Goal: Task Accomplishment & Management: Complete application form

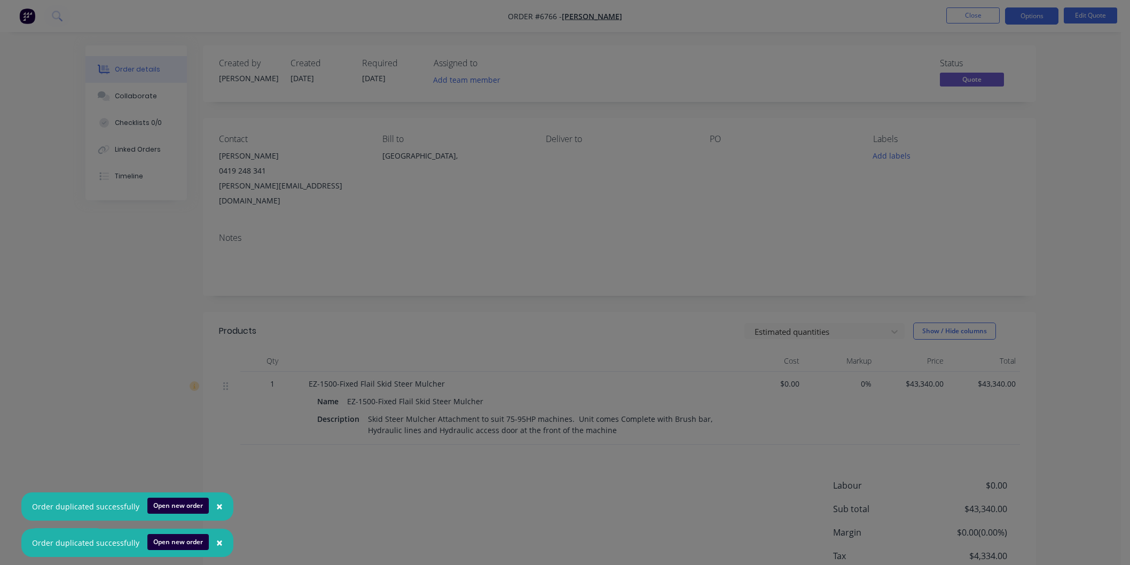
scroll to position [55, 0]
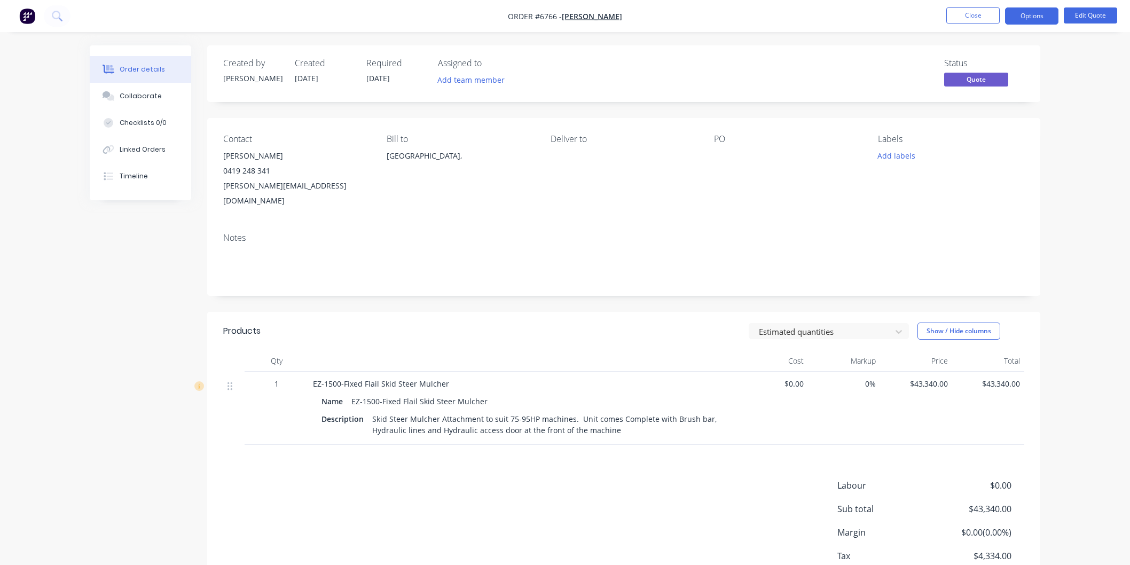
scroll to position [55, 0]
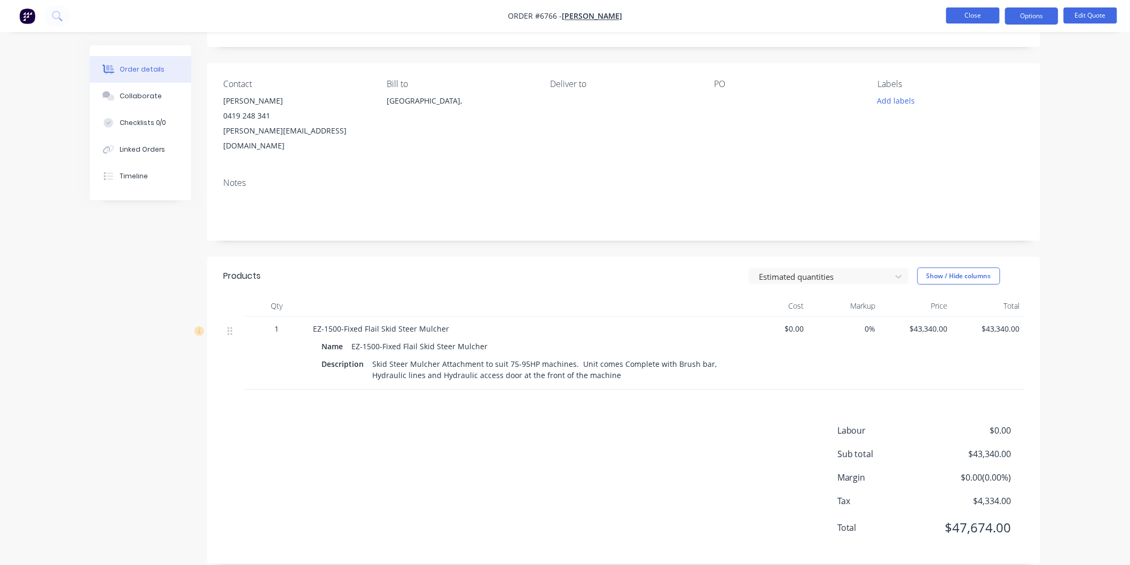
click at [967, 18] on button "Close" at bounding box center [972, 15] width 53 height 16
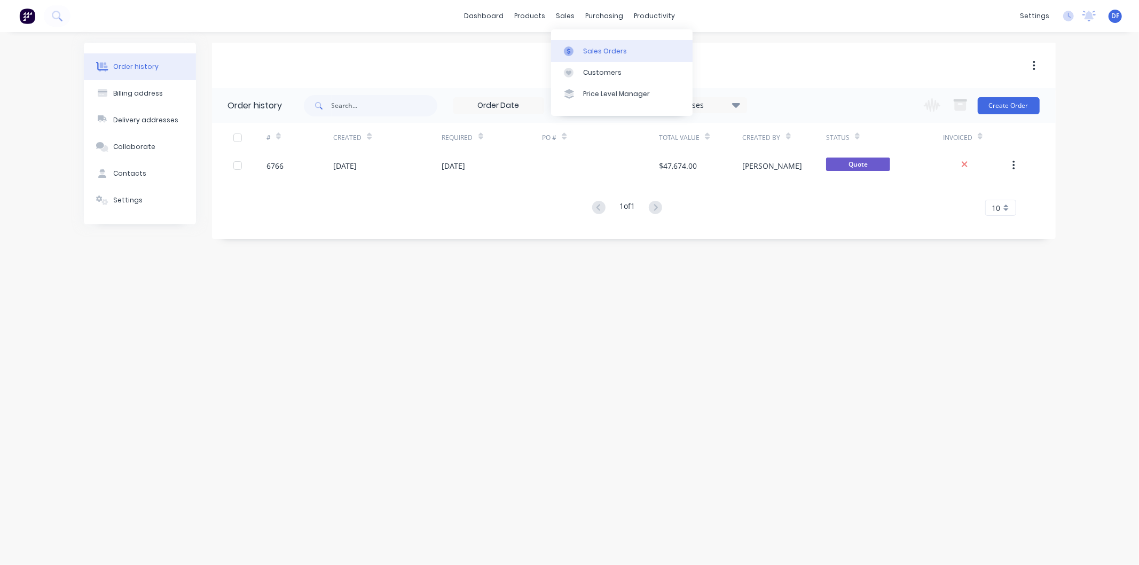
click at [587, 50] on div "Sales Orders" at bounding box center [605, 51] width 44 height 10
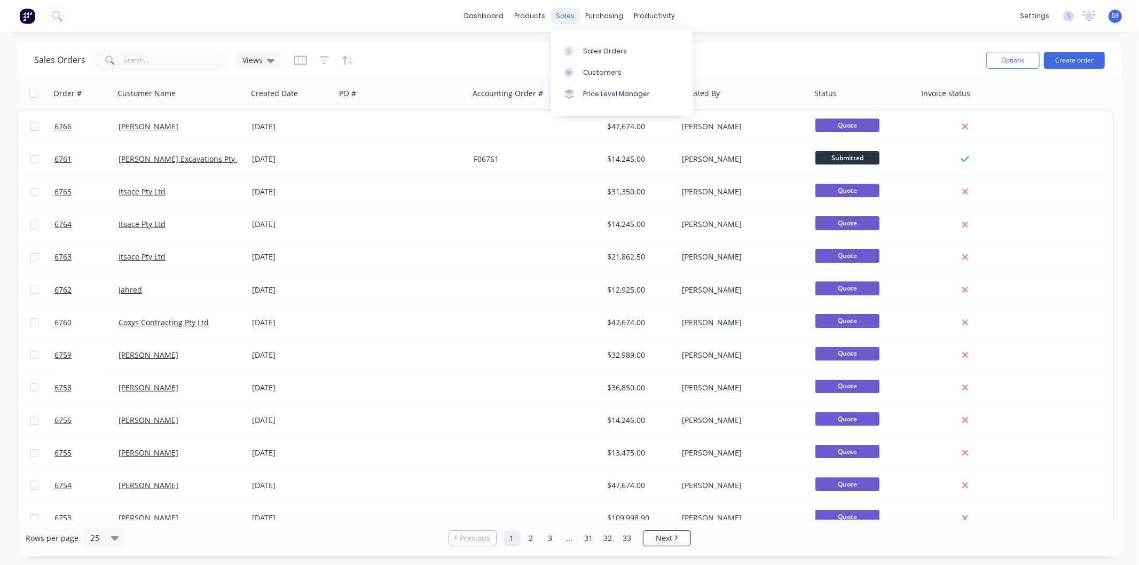
click at [563, 11] on div "sales" at bounding box center [565, 16] width 29 height 16
click at [566, 14] on div "sales" at bounding box center [565, 16] width 29 height 16
click at [607, 74] on div "Customers" at bounding box center [602, 73] width 38 height 10
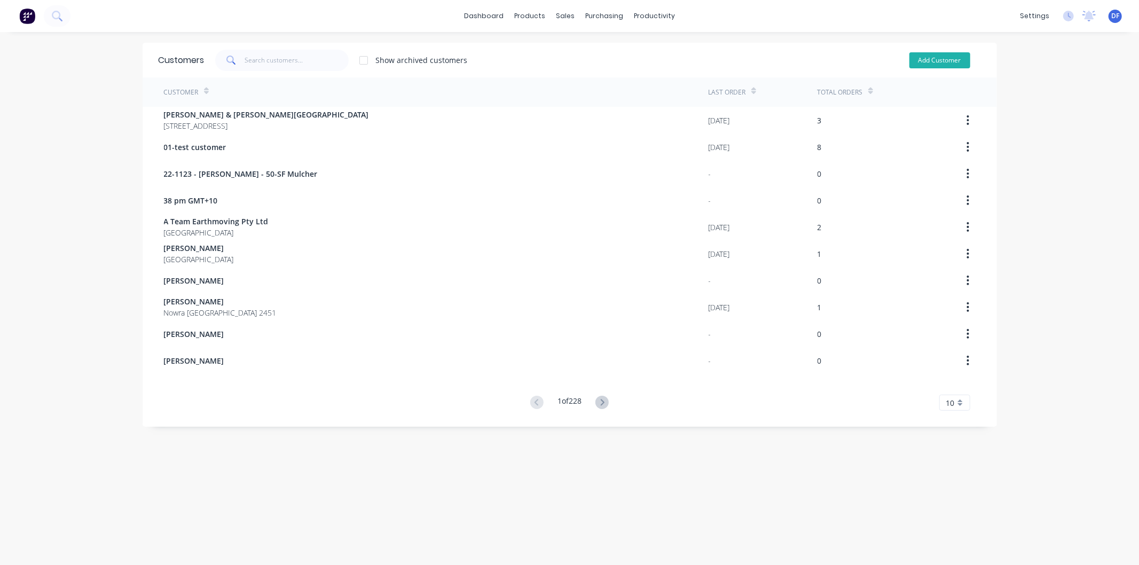
click at [922, 62] on button "Add Customer" at bounding box center [939, 60] width 61 height 16
select select "AU"
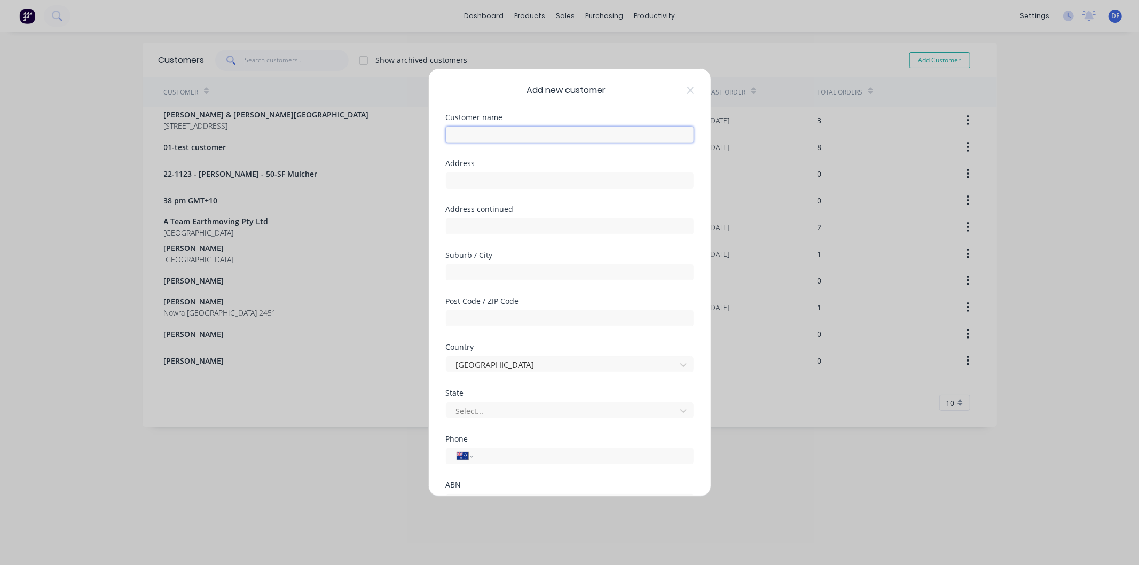
click at [478, 137] on input "text" at bounding box center [570, 135] width 248 height 16
paste input "Gavin Yates"
type input "Gavin Yates"
click at [488, 459] on input "tel" at bounding box center [581, 456] width 201 height 12
paste input "0456 146 089"
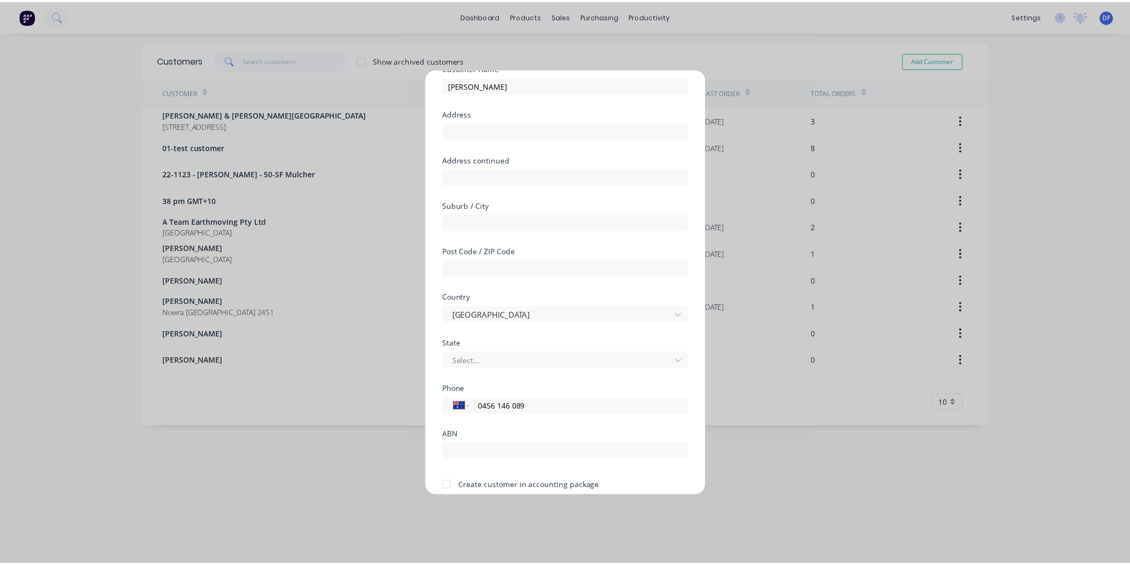
scroll to position [93, 0]
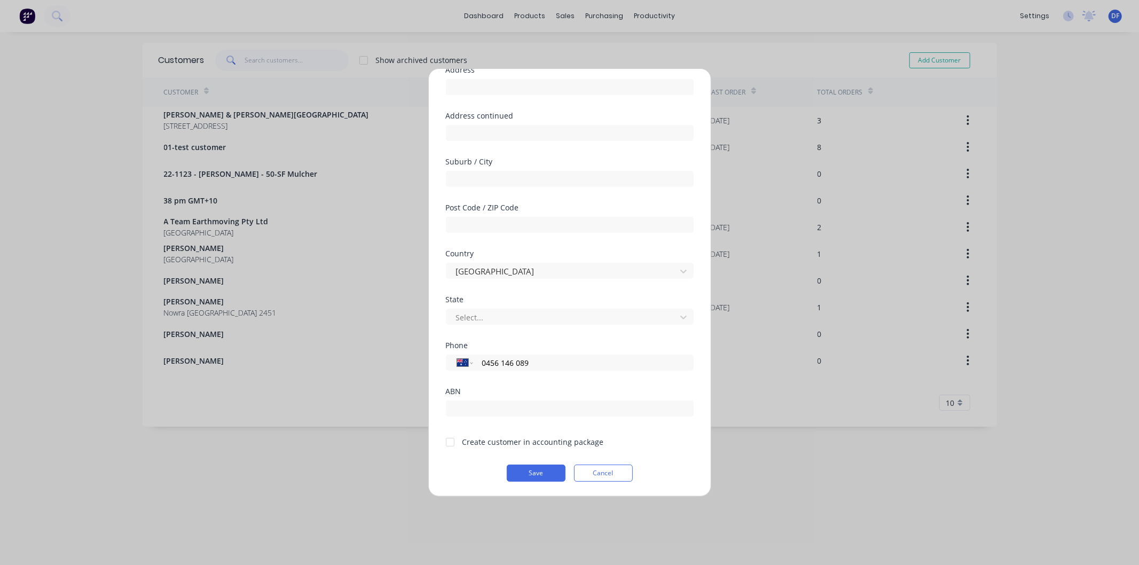
type input "0456 146 089"
click at [452, 442] on div at bounding box center [450, 441] width 21 height 21
click at [527, 467] on button "Save" at bounding box center [536, 473] width 59 height 17
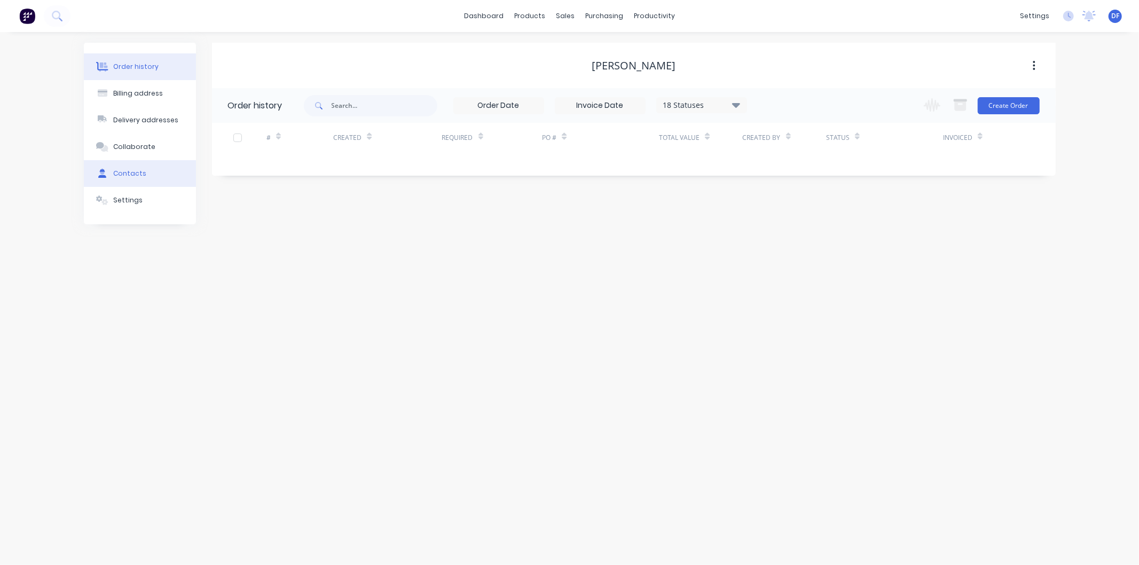
click at [126, 178] on button "Contacts" at bounding box center [140, 173] width 112 height 27
click at [1022, 105] on button "Add contact" at bounding box center [1022, 105] width 49 height 16
select select "AU"
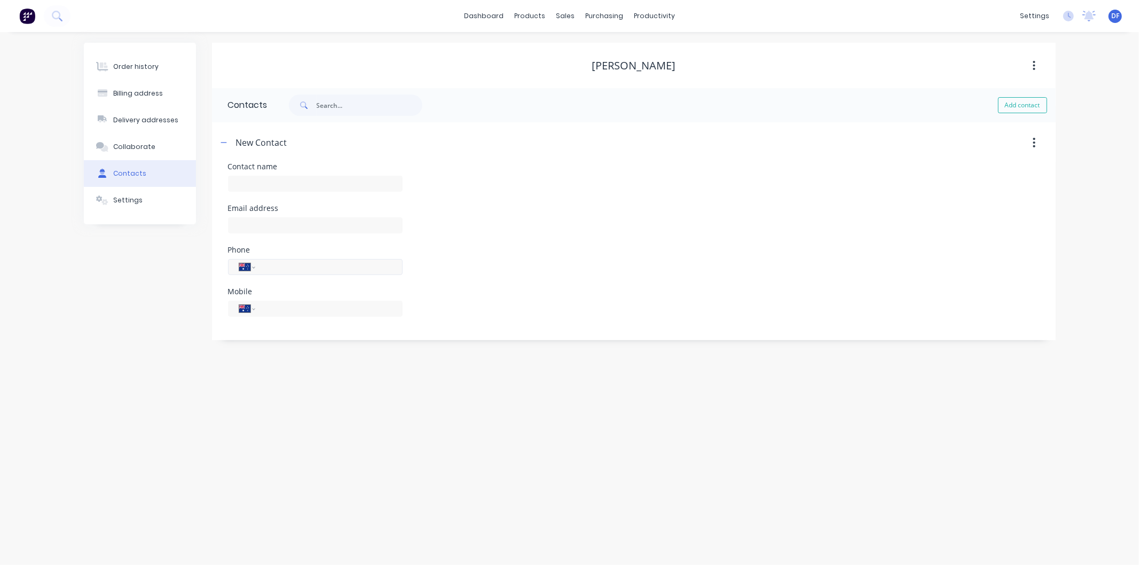
click at [287, 266] on input "tel" at bounding box center [327, 267] width 128 height 12
click at [281, 299] on div "Mobile International Afghanistan Åland Islands Albania Algeria American Samoa A…" at bounding box center [315, 309] width 175 height 42
click at [274, 317] on input "tel" at bounding box center [327, 316] width 128 height 12
paste input "0456 146 089"
type input "0456 146 089"
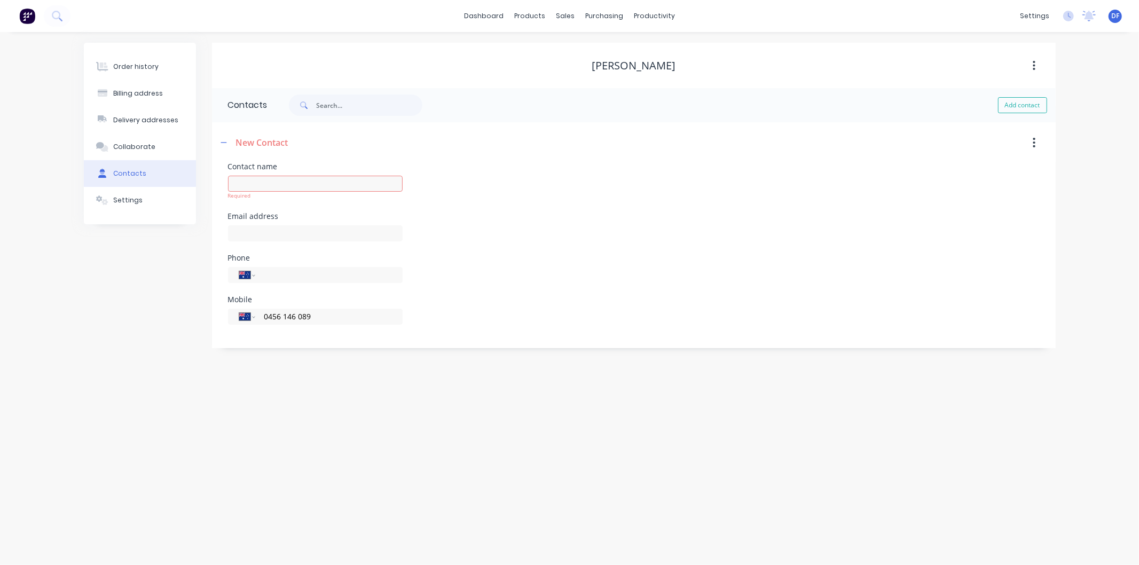
click at [447, 415] on div "Order history Billing address Delivery addresses Collaborate Contacts Settings …" at bounding box center [569, 298] width 1139 height 533
click at [239, 238] on input "text" at bounding box center [315, 233] width 175 height 16
paste input "yatesearth@yahoo.com"
click at [333, 376] on div "Order history Billing address Delivery addresses Collaborate Contacts Settings …" at bounding box center [569, 298] width 1139 height 533
click at [331, 225] on input "yatesearth@yahoo.com" at bounding box center [315, 233] width 175 height 16
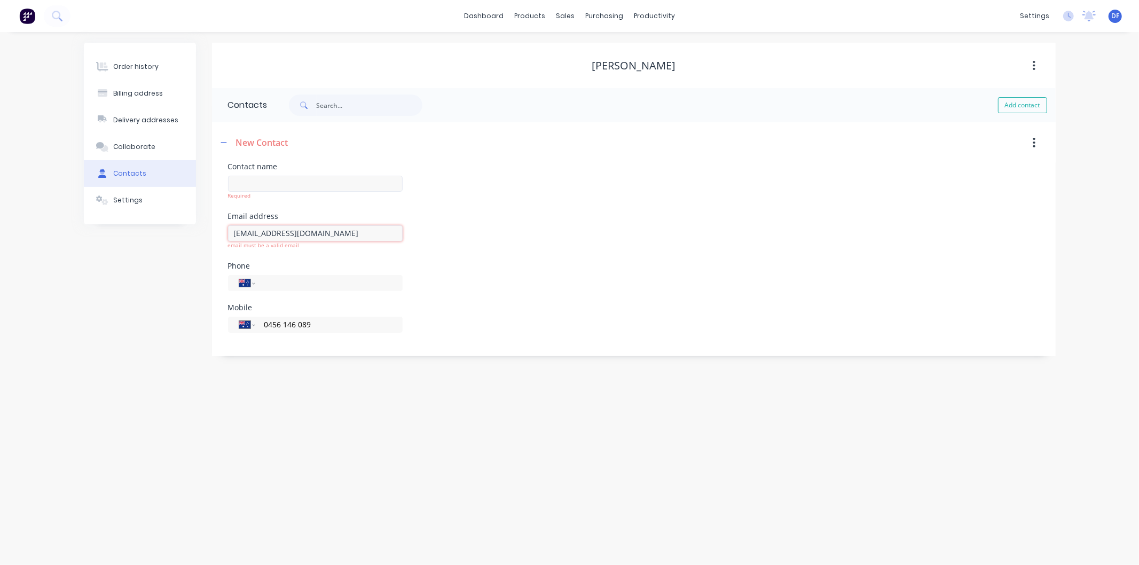
type input "yatesearth@yahoo.com"
click at [255, 182] on input "text" at bounding box center [315, 184] width 175 height 16
paste input "Gavin Yates"
type input "Gavin Yates"
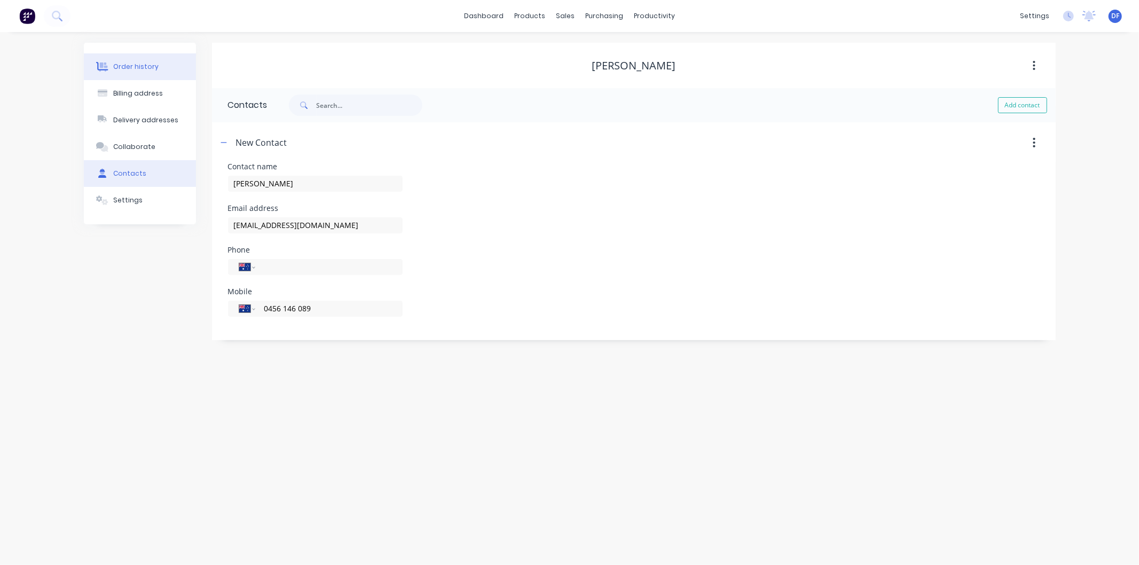
click at [145, 67] on div "Order history" at bounding box center [135, 67] width 45 height 10
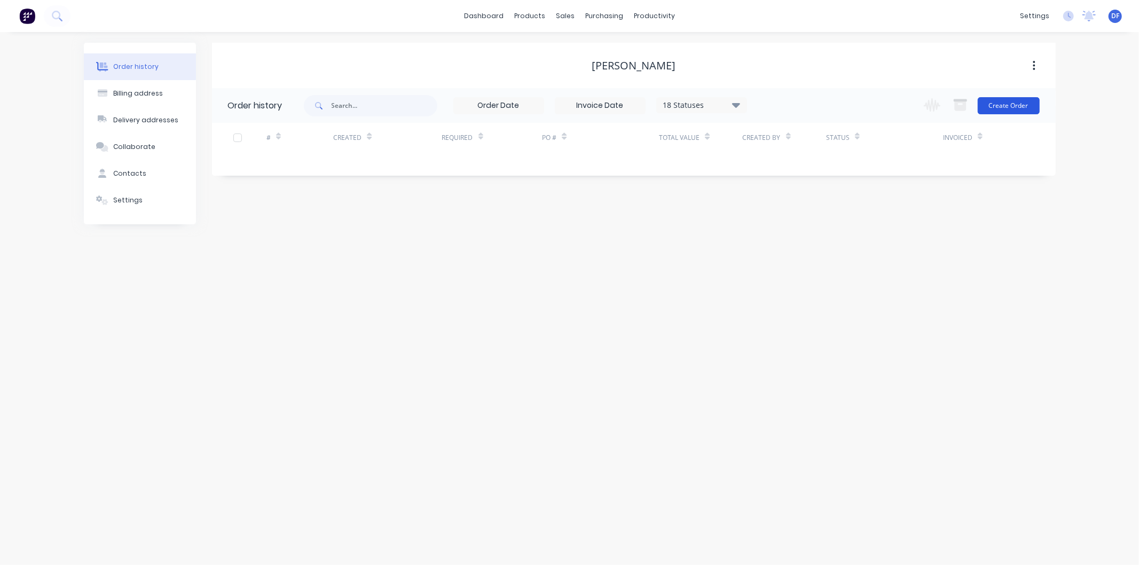
click at [1003, 104] on button "Create Order" at bounding box center [1009, 105] width 62 height 17
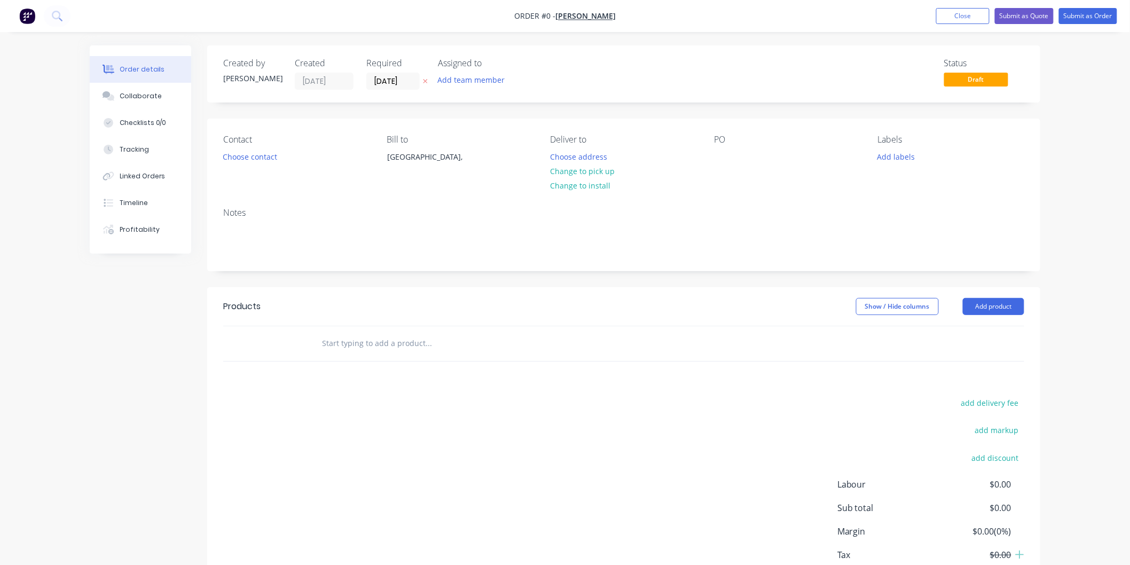
click at [273, 167] on div "Contact Choose contact" at bounding box center [296, 159] width 146 height 49
click at [267, 159] on button "Choose contact" at bounding box center [250, 156] width 66 height 14
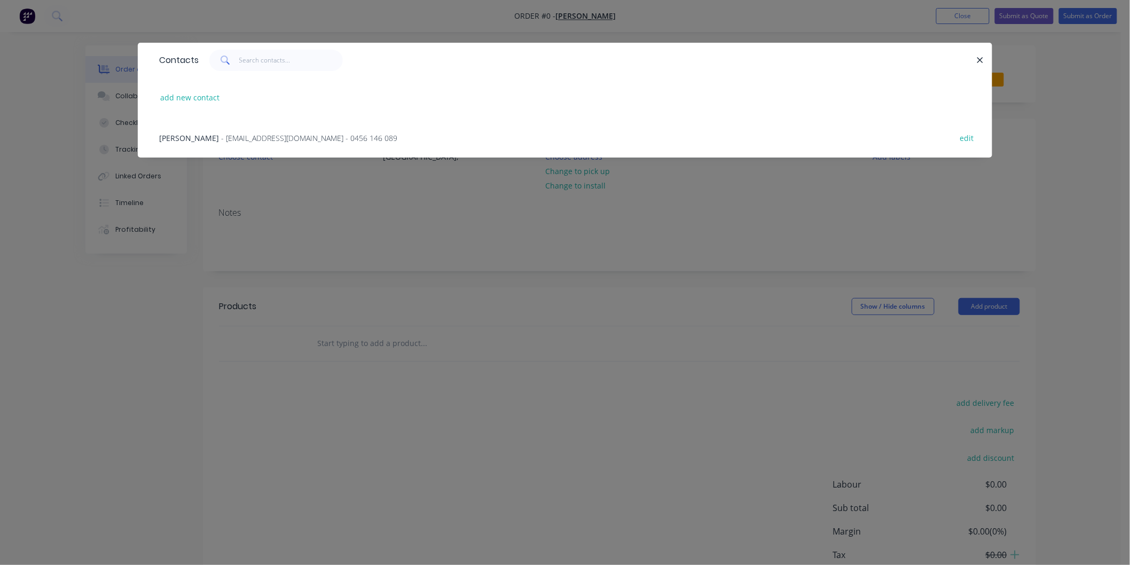
click at [273, 143] on div "Gavin Yates - yatesearth@yahoo.com - 0456 146 089 edit" at bounding box center [565, 137] width 822 height 40
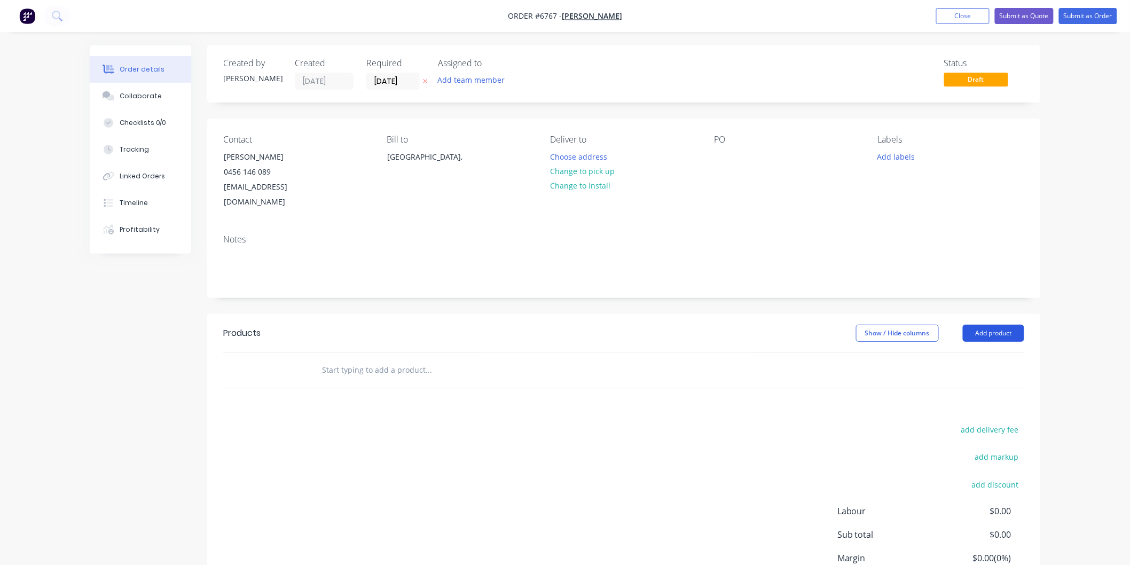
click at [983, 325] on button "Add product" at bounding box center [993, 333] width 61 height 17
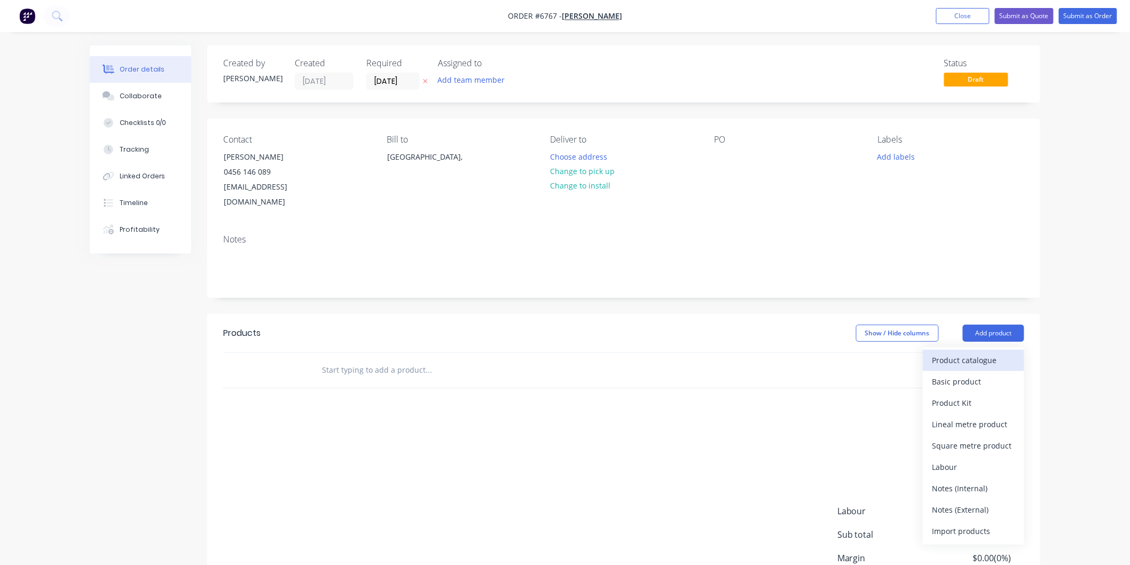
click at [959, 352] on div "Product catalogue" at bounding box center [973, 359] width 82 height 15
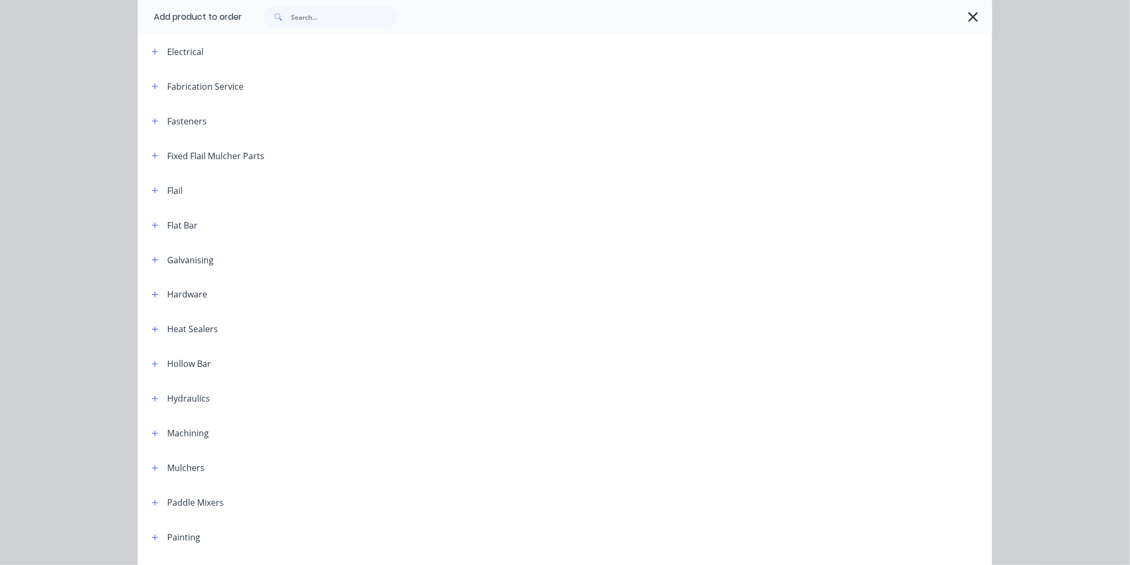
scroll to position [593, 0]
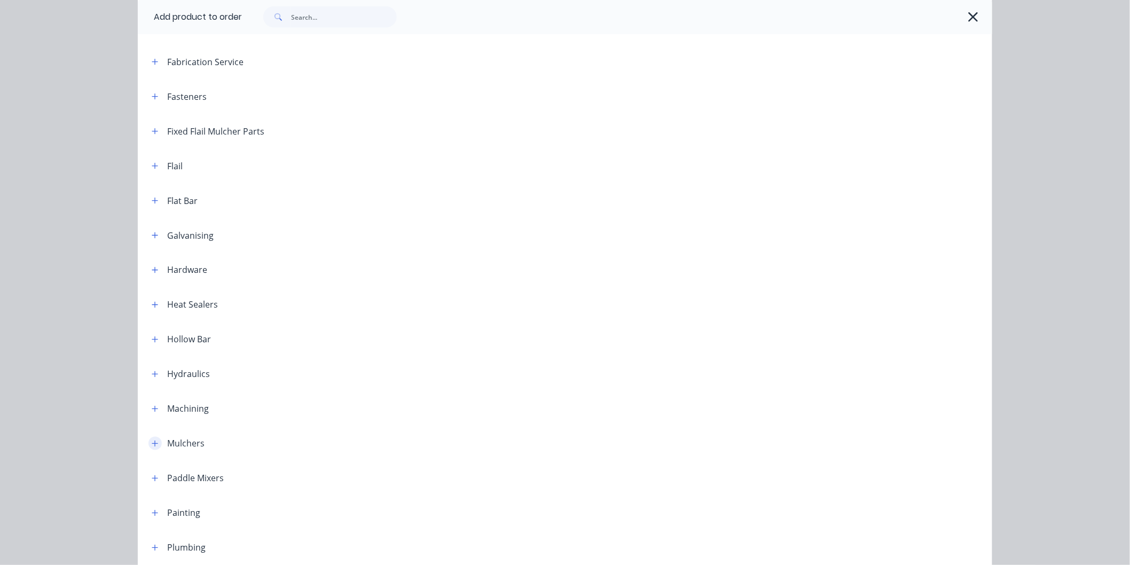
click at [152, 444] on icon "button" at bounding box center [155, 443] width 6 height 7
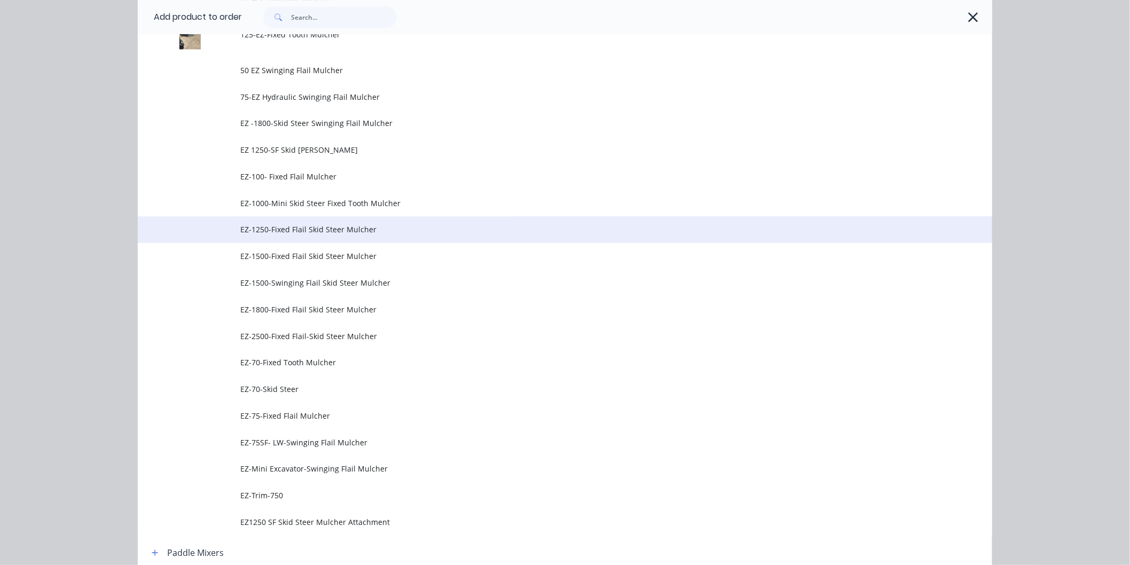
scroll to position [1127, 0]
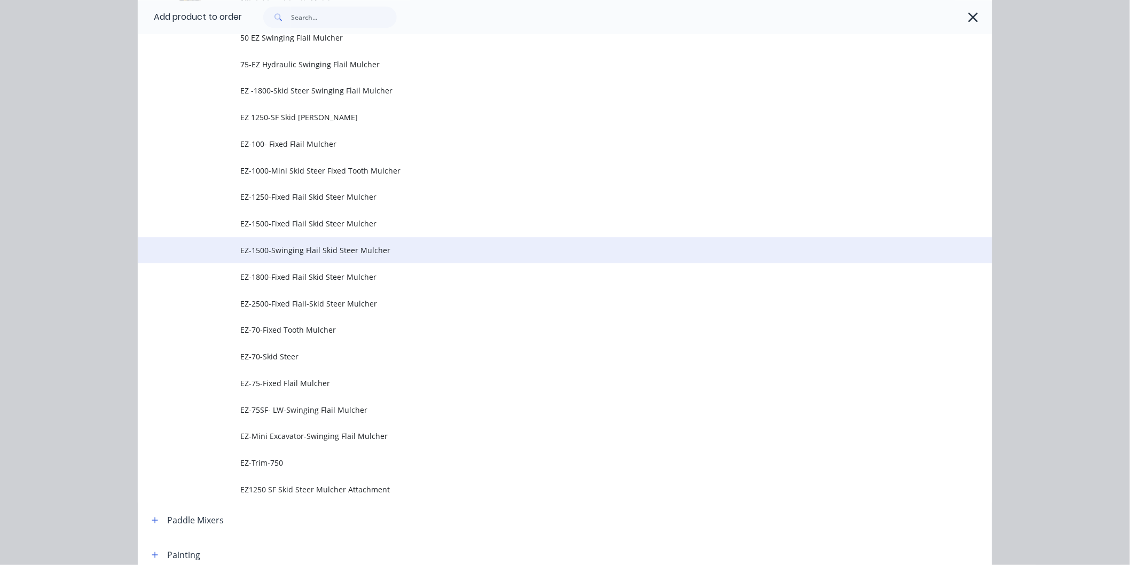
click at [302, 248] on span "EZ-1500-Swinging Flail Skid Steer Mulcher" at bounding box center [540, 250] width 601 height 11
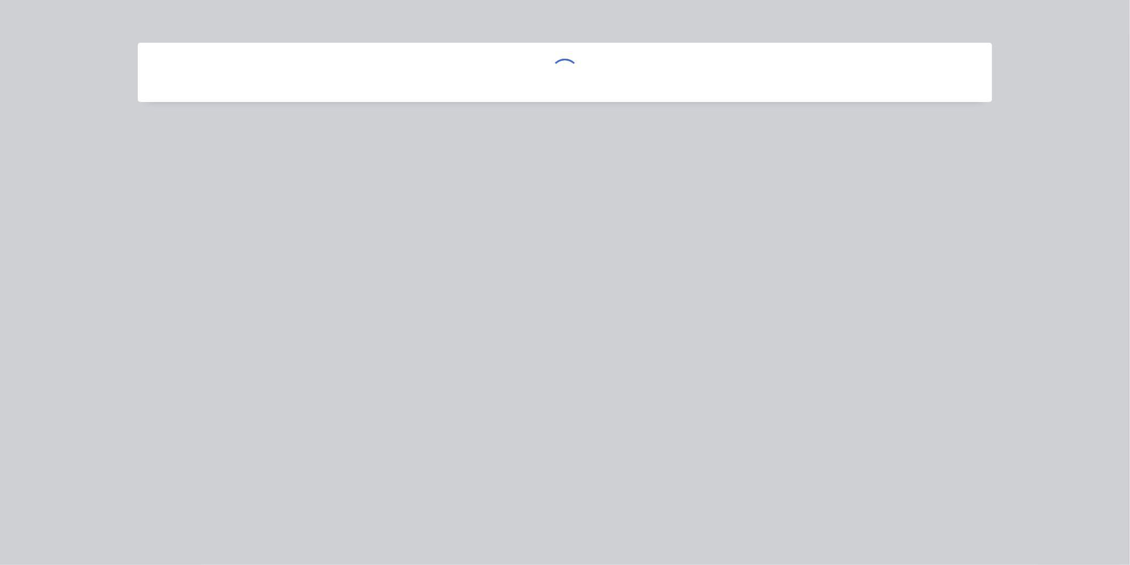
scroll to position [0, 0]
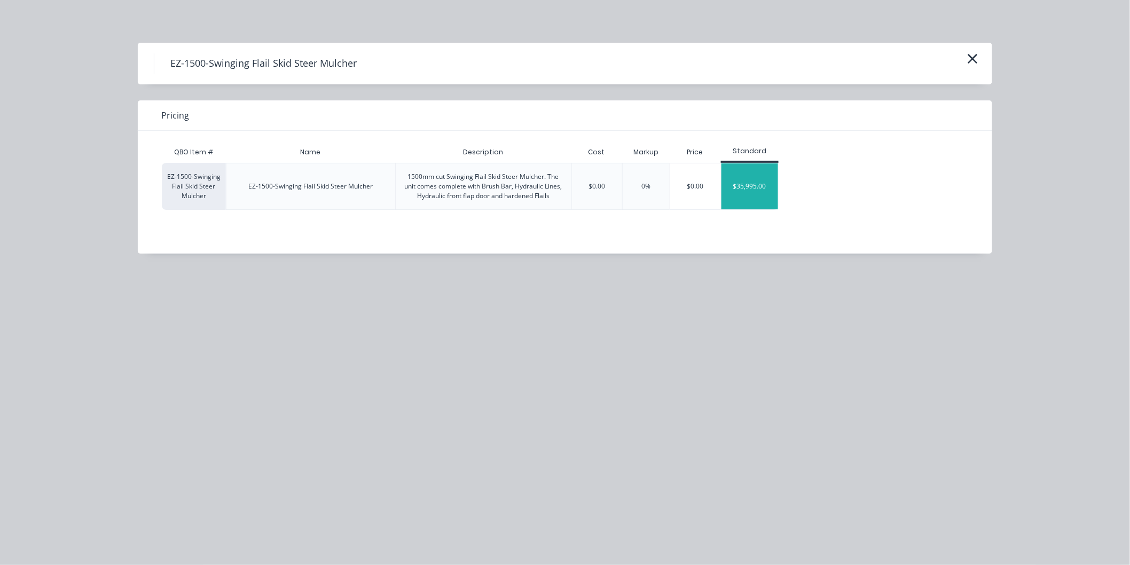
click at [749, 189] on div "$35,995.00" at bounding box center [749, 186] width 57 height 46
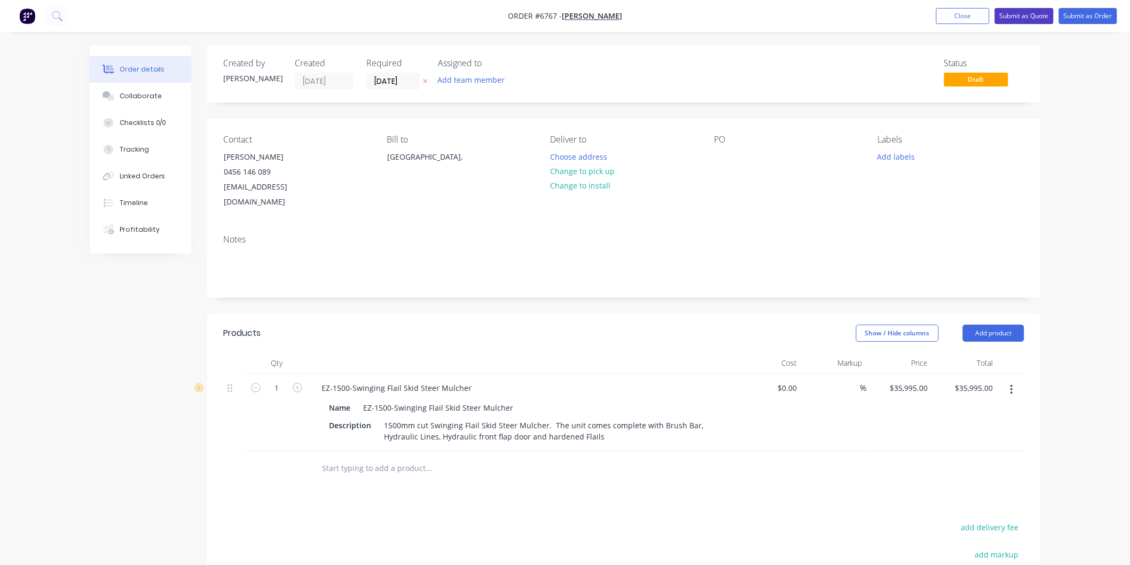
click at [1029, 14] on button "Submit as Quote" at bounding box center [1024, 16] width 59 height 16
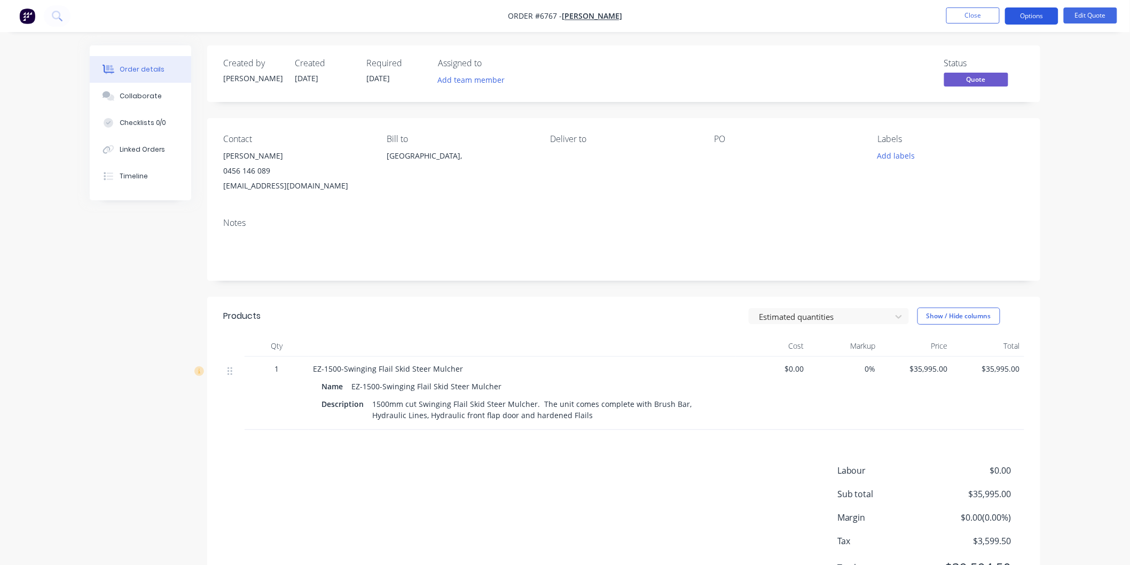
click at [1033, 16] on button "Options" at bounding box center [1031, 15] width 53 height 17
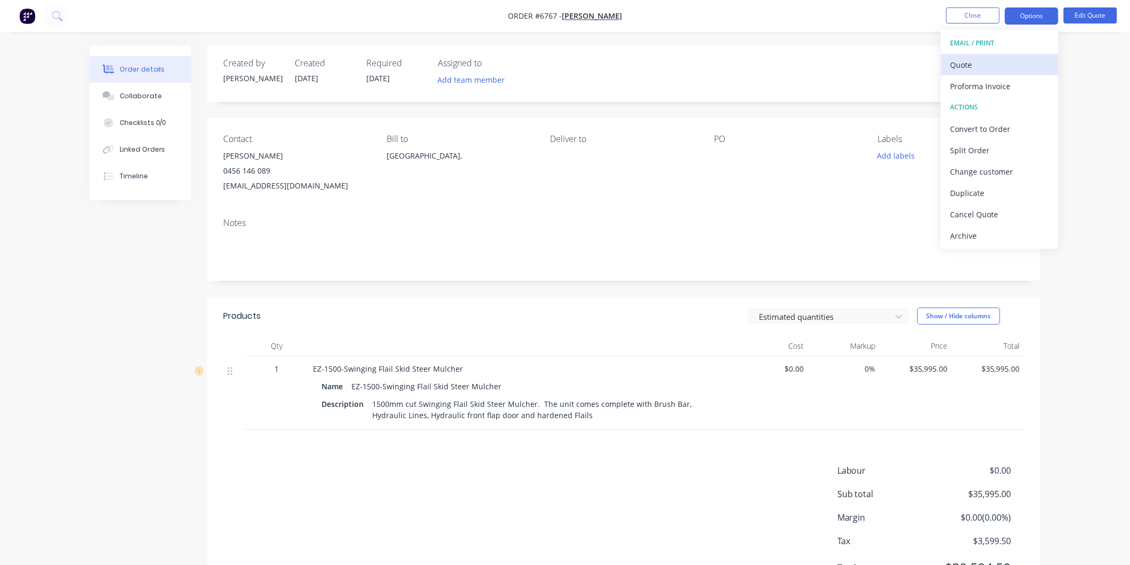
click at [972, 63] on div "Quote" at bounding box center [1000, 64] width 98 height 15
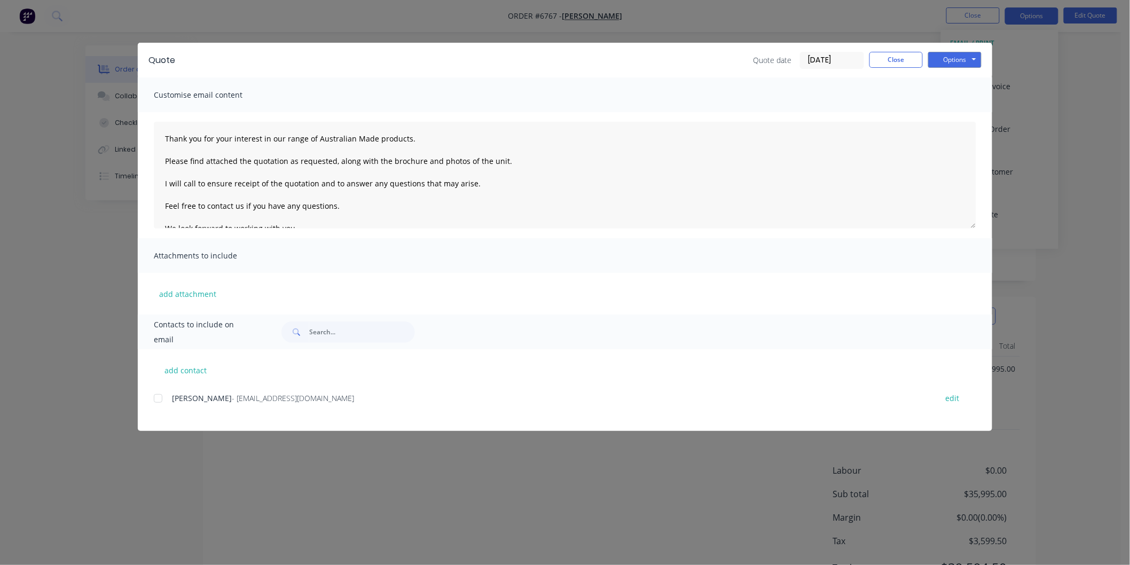
click at [158, 397] on div at bounding box center [157, 398] width 21 height 21
click at [183, 291] on button "add attachment" at bounding box center [188, 294] width 68 height 16
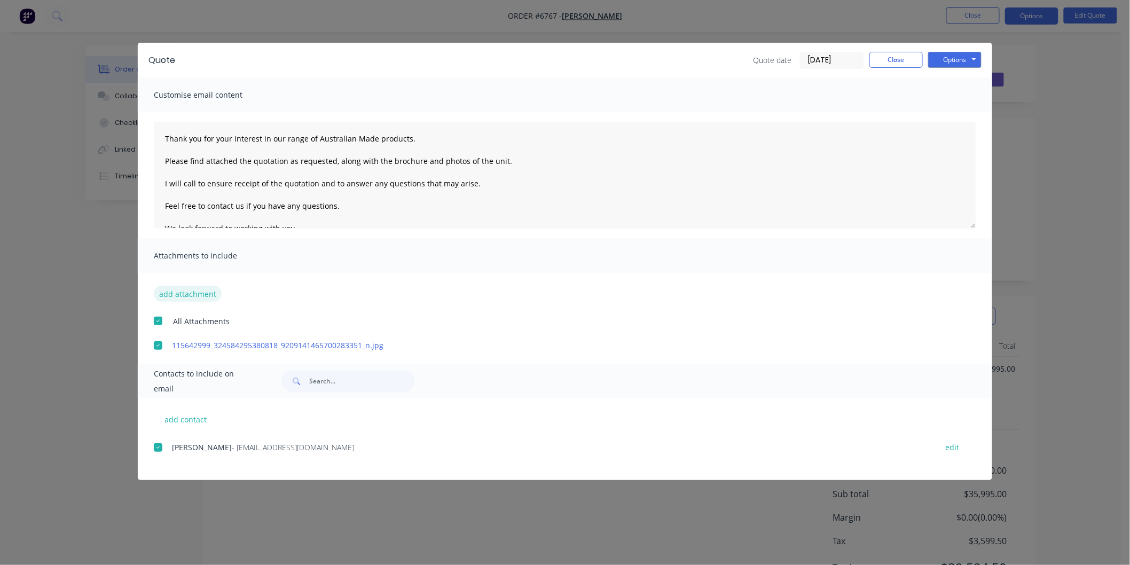
click at [194, 295] on button "add attachment" at bounding box center [188, 294] width 68 height 16
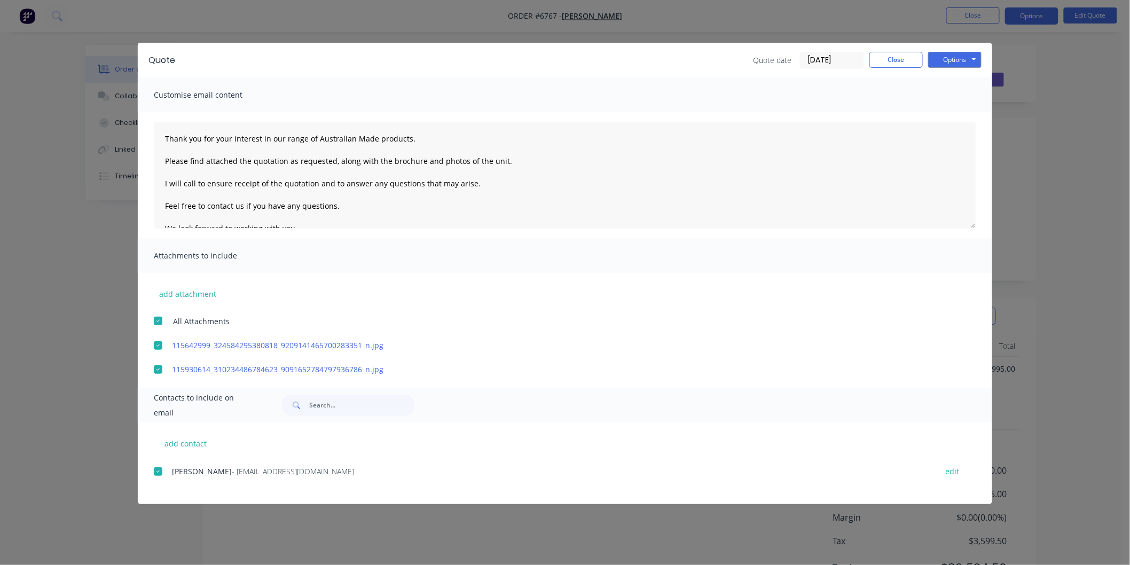
click at [188, 324] on span "All Attachments" at bounding box center [201, 321] width 57 height 11
click at [188, 297] on button "add attachment" at bounding box center [188, 294] width 68 height 16
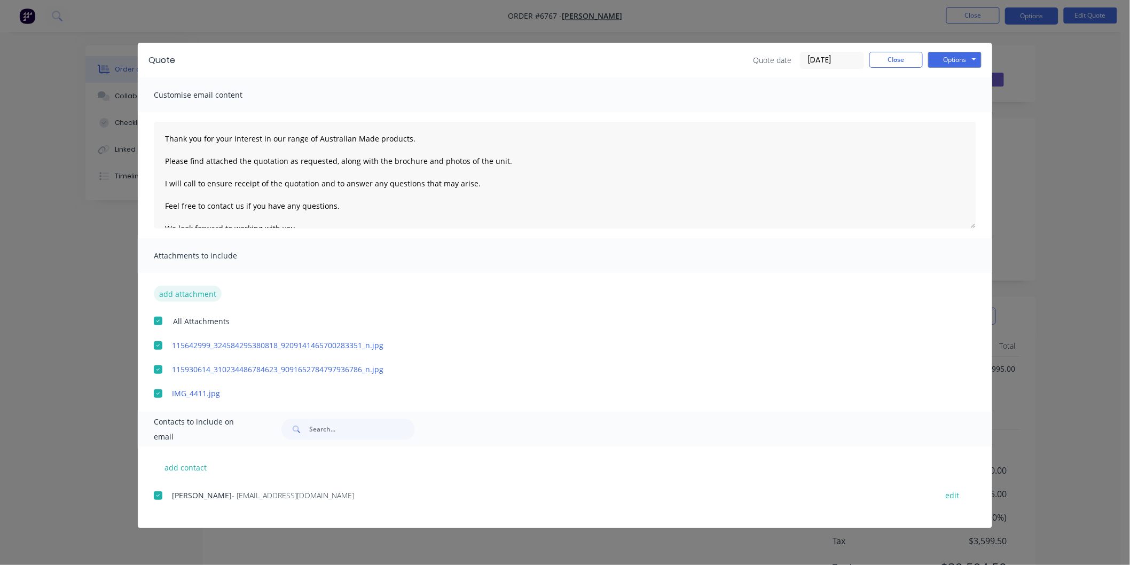
click at [193, 290] on button "add attachment" at bounding box center [188, 294] width 68 height 16
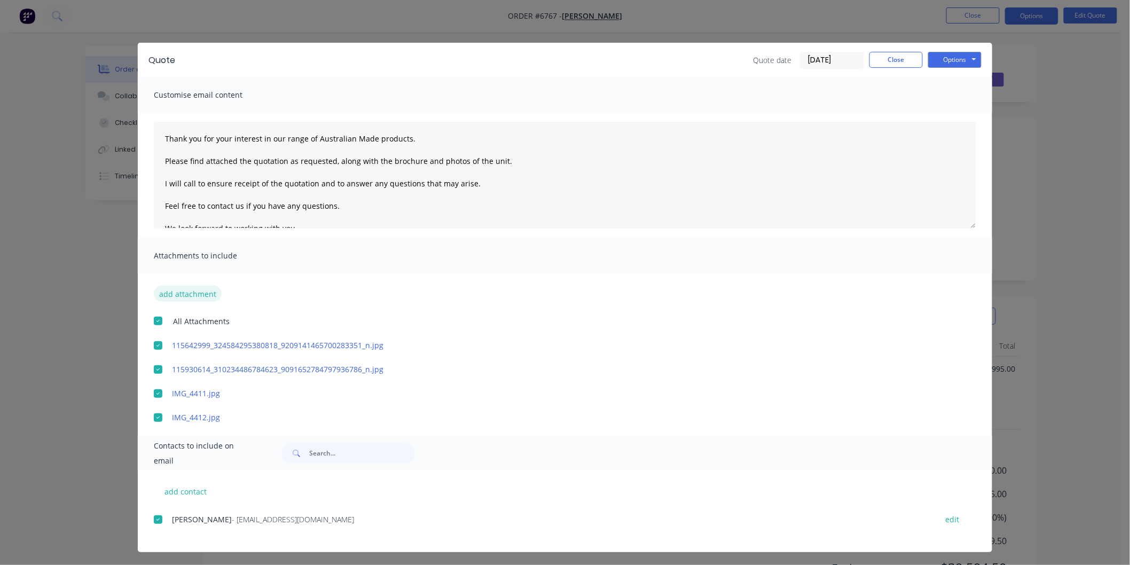
click at [193, 294] on button "add attachment" at bounding box center [188, 294] width 68 height 16
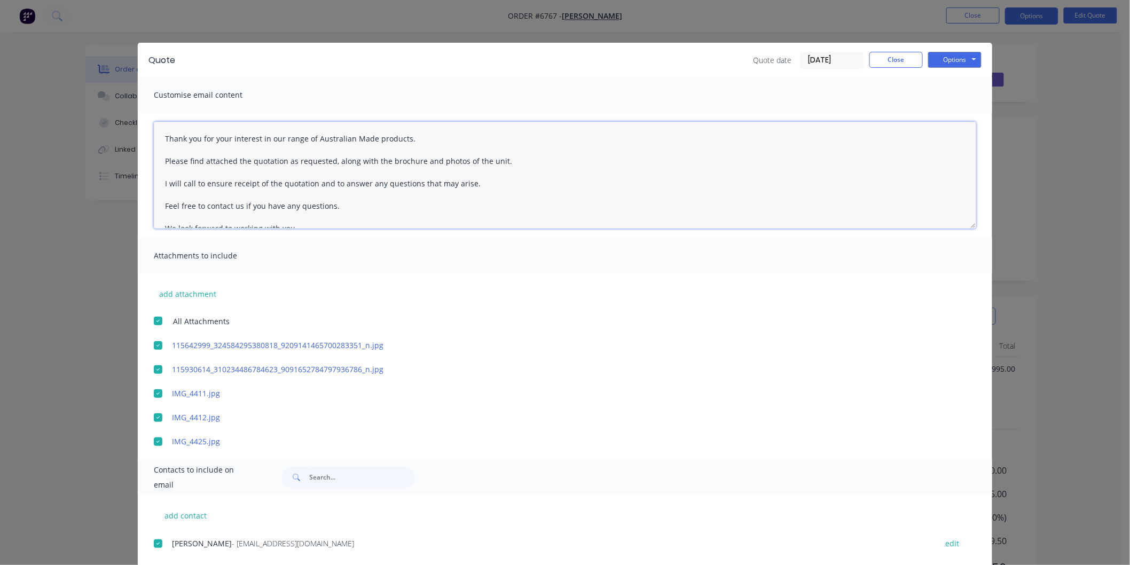
click at [156, 124] on textarea "Thank you for your interest in our range of Australian Made products. Please fi…" at bounding box center [565, 175] width 822 height 107
type textarea "Gavin, Thank you for your interest in our range of Australian Made products. Pl…"
click at [946, 52] on button "Options" at bounding box center [954, 60] width 53 height 16
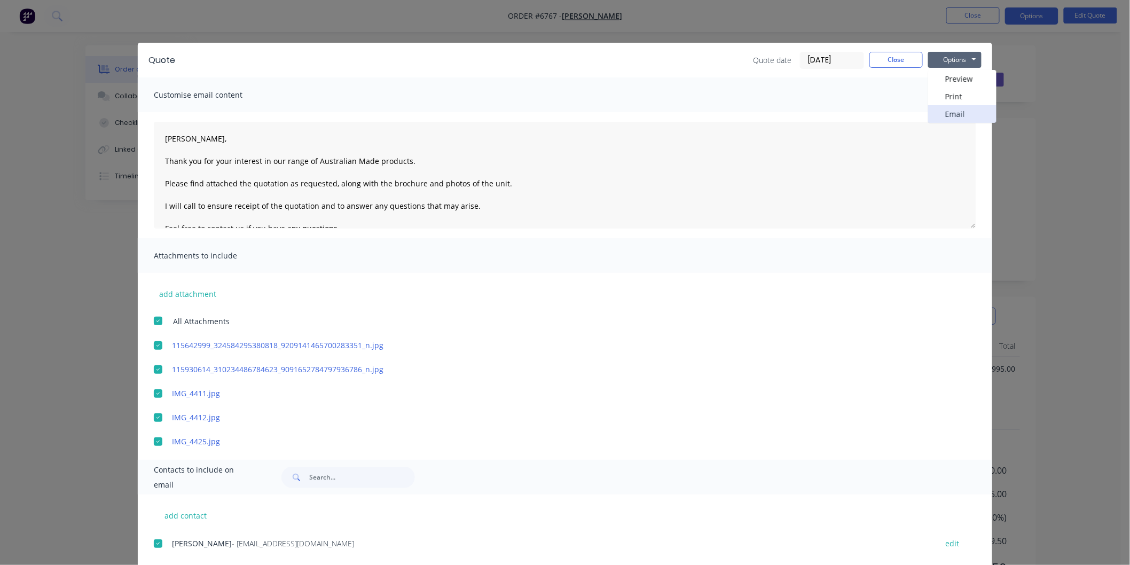
click at [940, 116] on button "Email" at bounding box center [962, 114] width 68 height 18
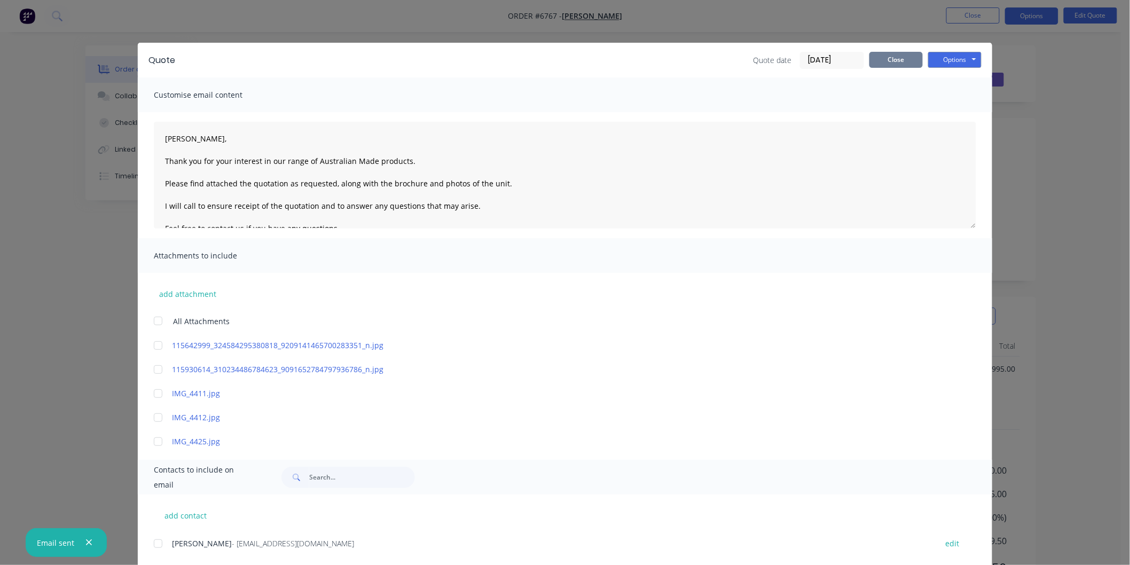
click at [895, 61] on button "Close" at bounding box center [895, 60] width 53 height 16
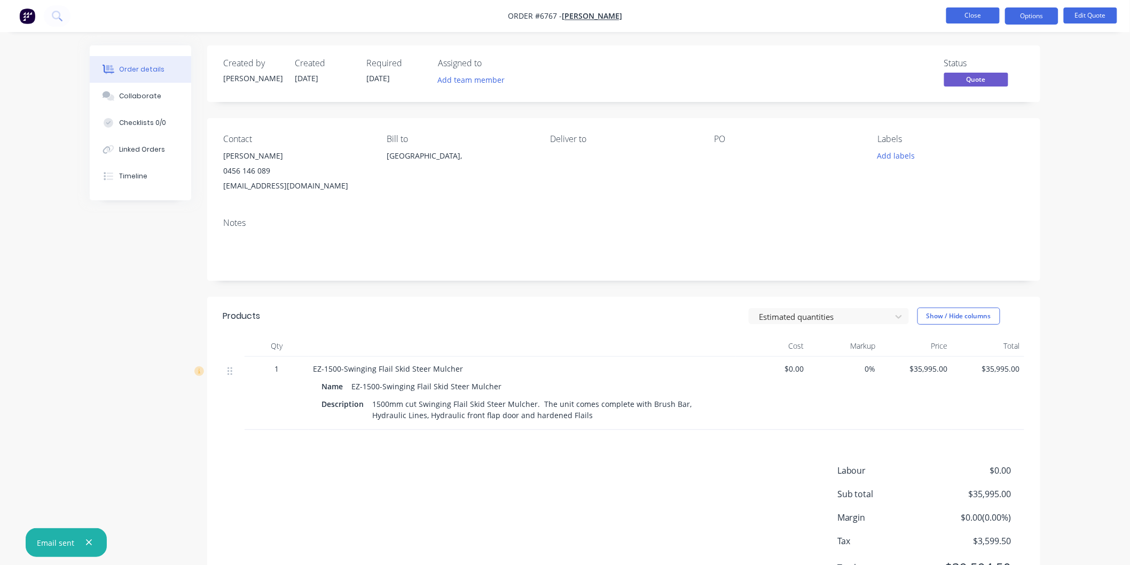
click at [964, 17] on button "Close" at bounding box center [972, 15] width 53 height 16
